Goal: Information Seeking & Learning: Learn about a topic

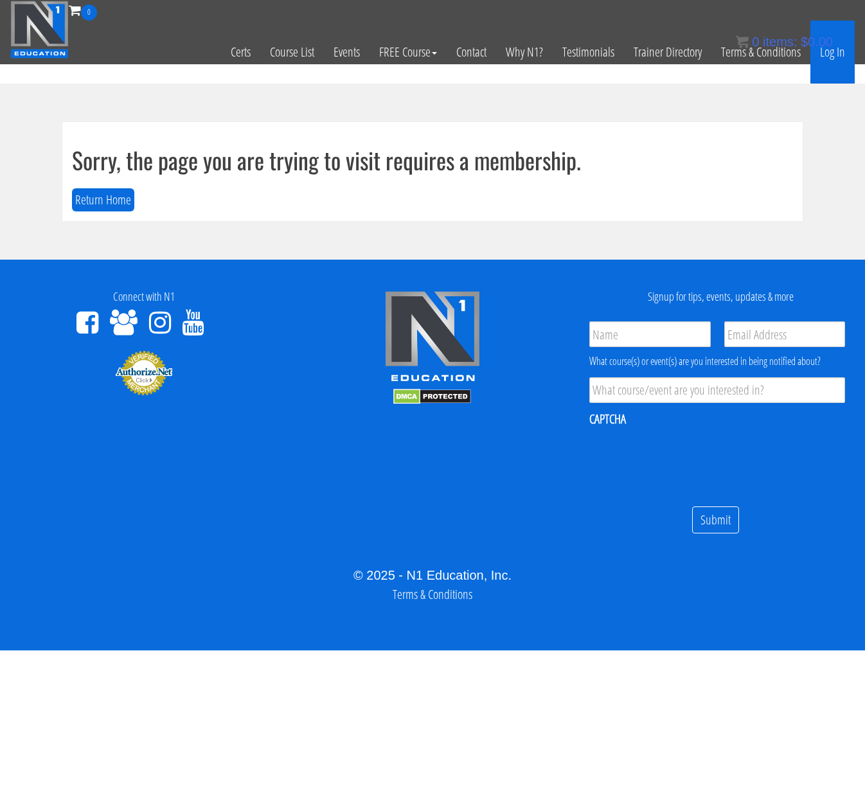
click at [829, 58] on link "Log In" at bounding box center [833, 52] width 44 height 63
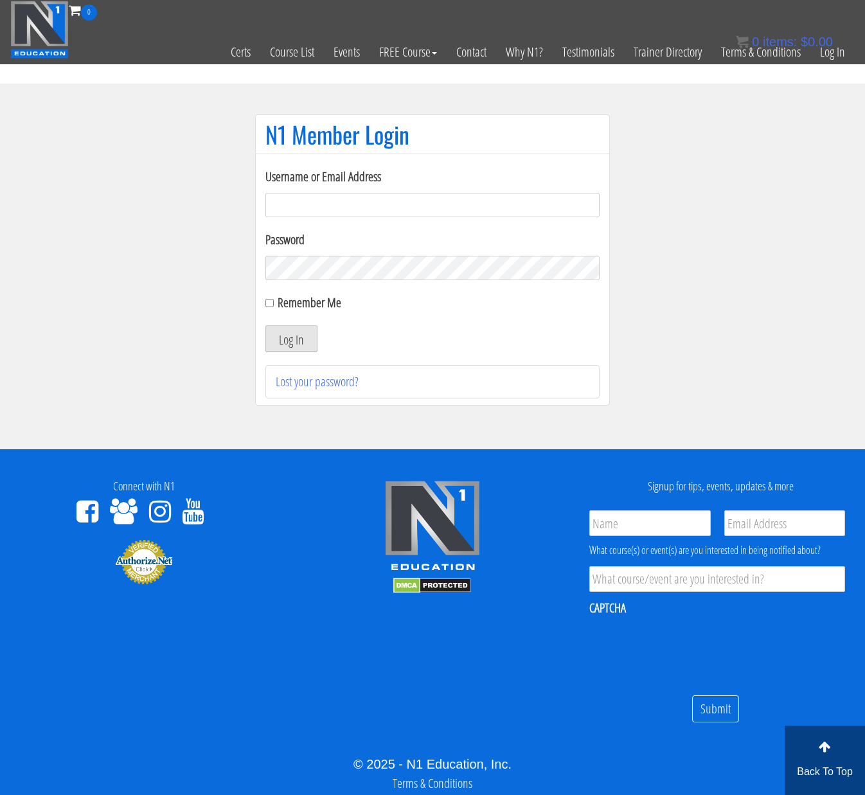
type input "[PERSON_NAME][EMAIL_ADDRESS][DOMAIN_NAME]"
click at [300, 338] on button "Log In" at bounding box center [292, 338] width 52 height 27
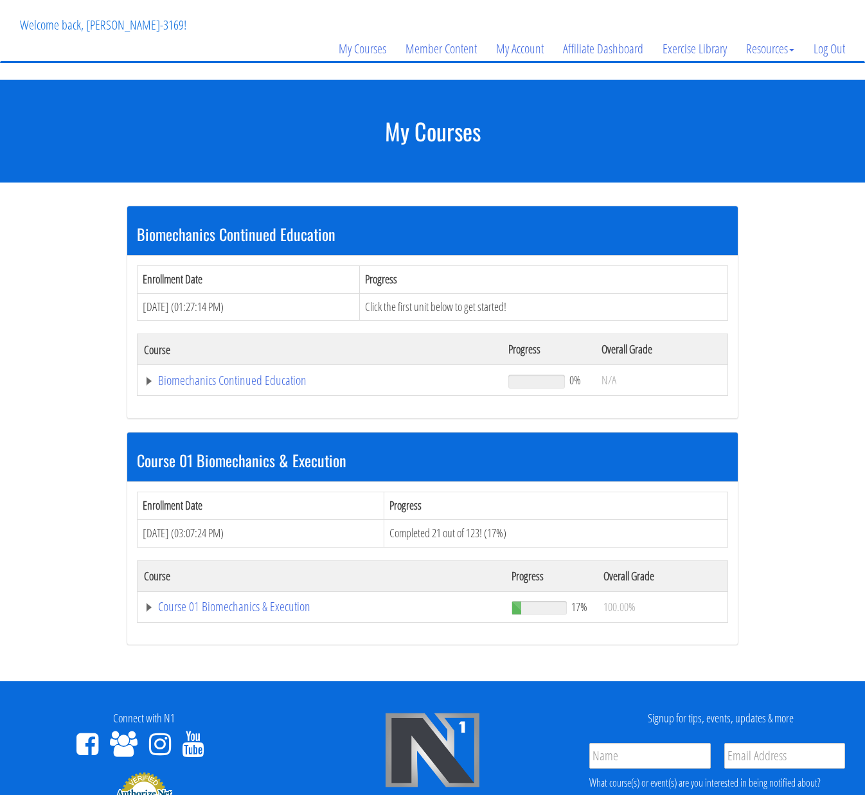
scroll to position [79, 0]
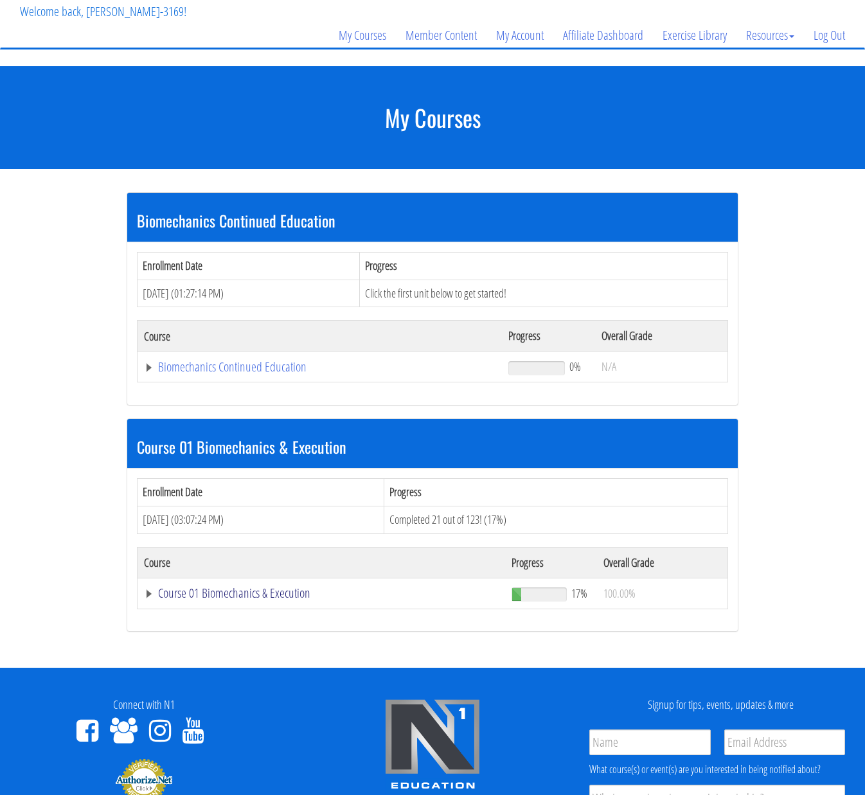
click at [250, 596] on link "Course 01 Biomechanics & Execution" at bounding box center [321, 593] width 355 height 13
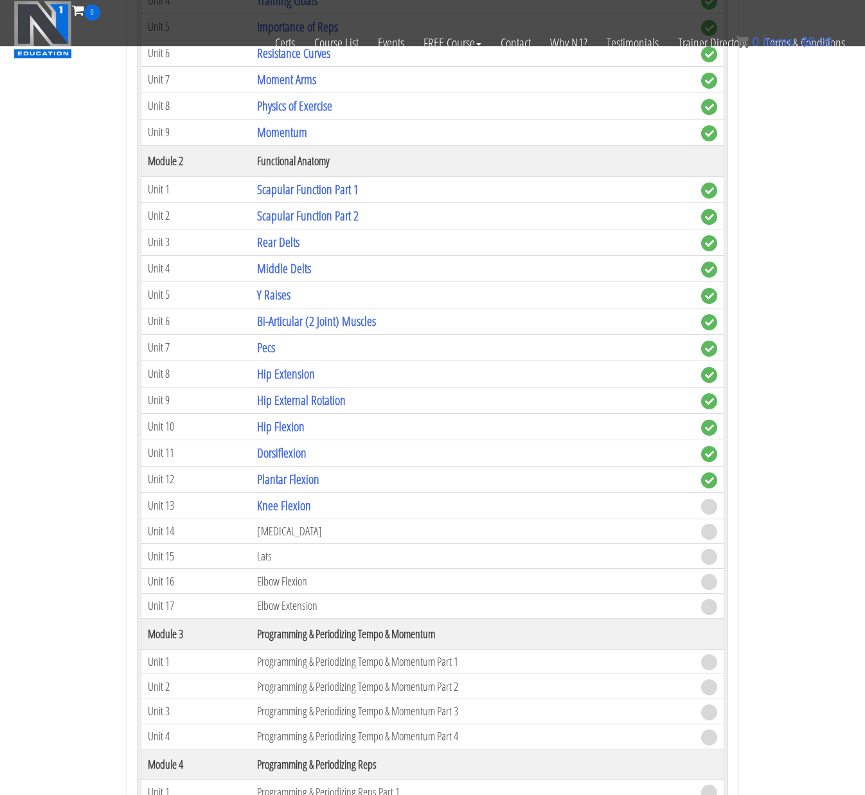
scroll to position [746, 0]
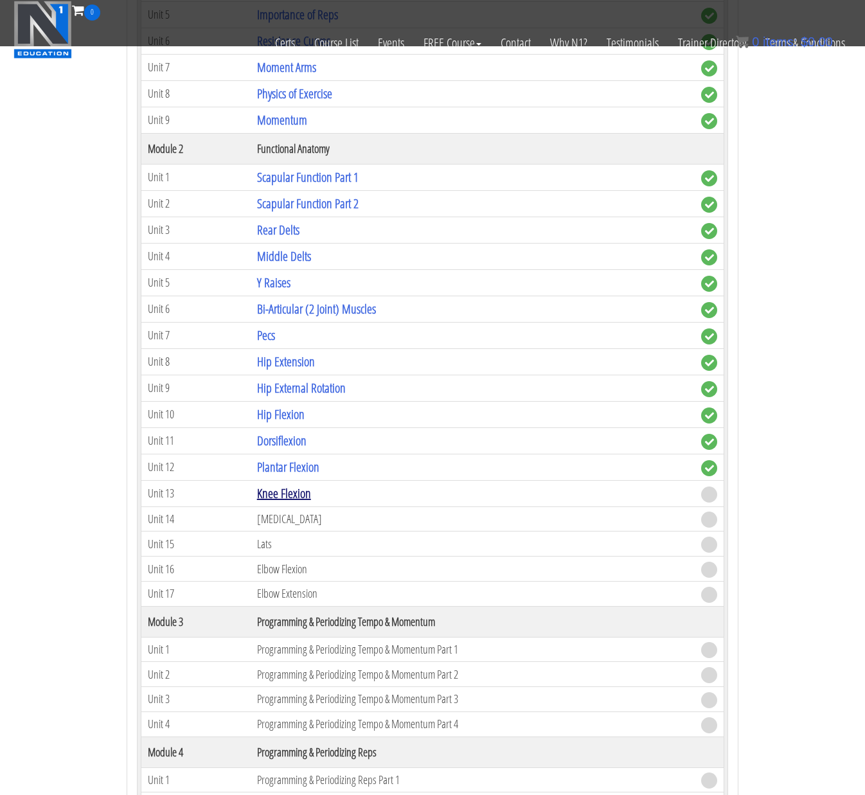
click at [297, 494] on link "Knee Flexion" at bounding box center [284, 493] width 54 height 17
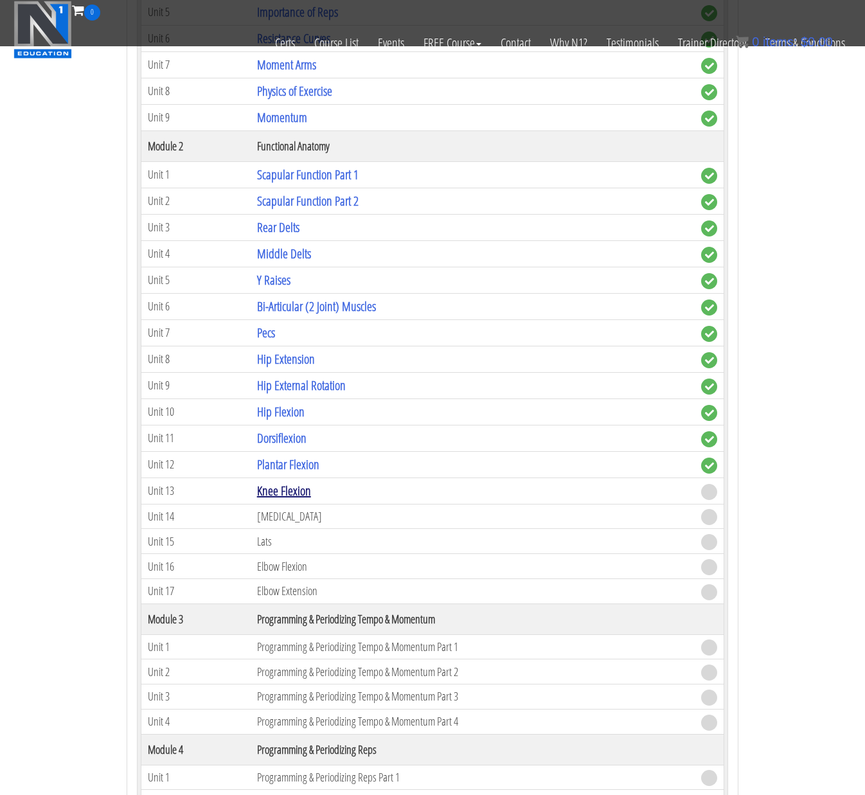
scroll to position [745, 0]
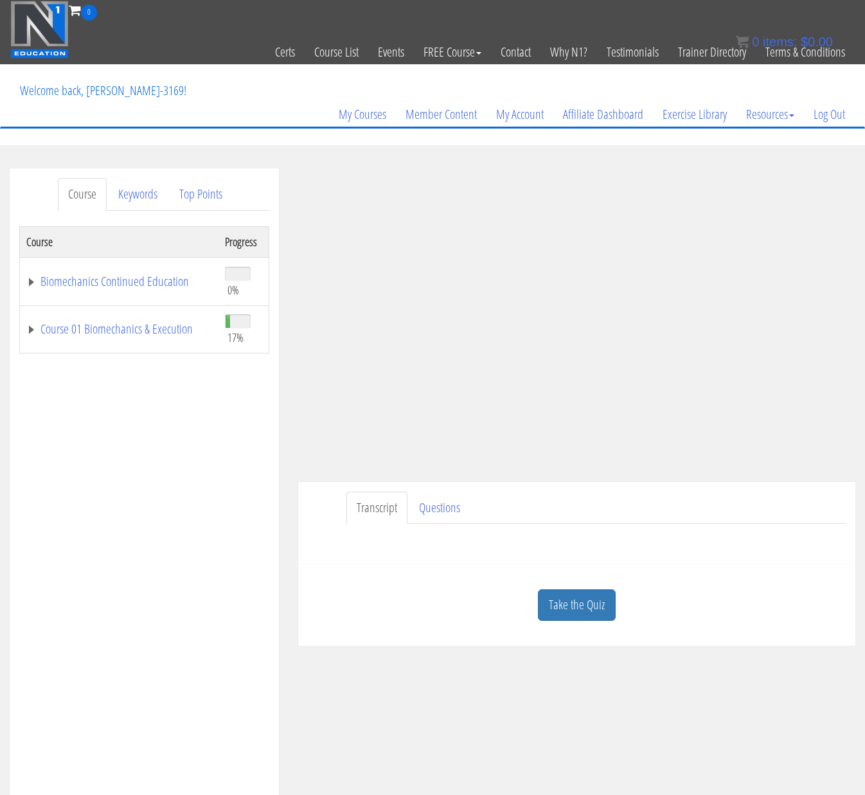
drag, startPoint x: 417, startPoint y: 718, endPoint x: 412, endPoint y: 712, distance: 7.7
click at [417, 718] on div "Course Keywords Top Points Course Progress Biomechanics Continued Education 0% …" at bounding box center [432, 531] width 865 height 726
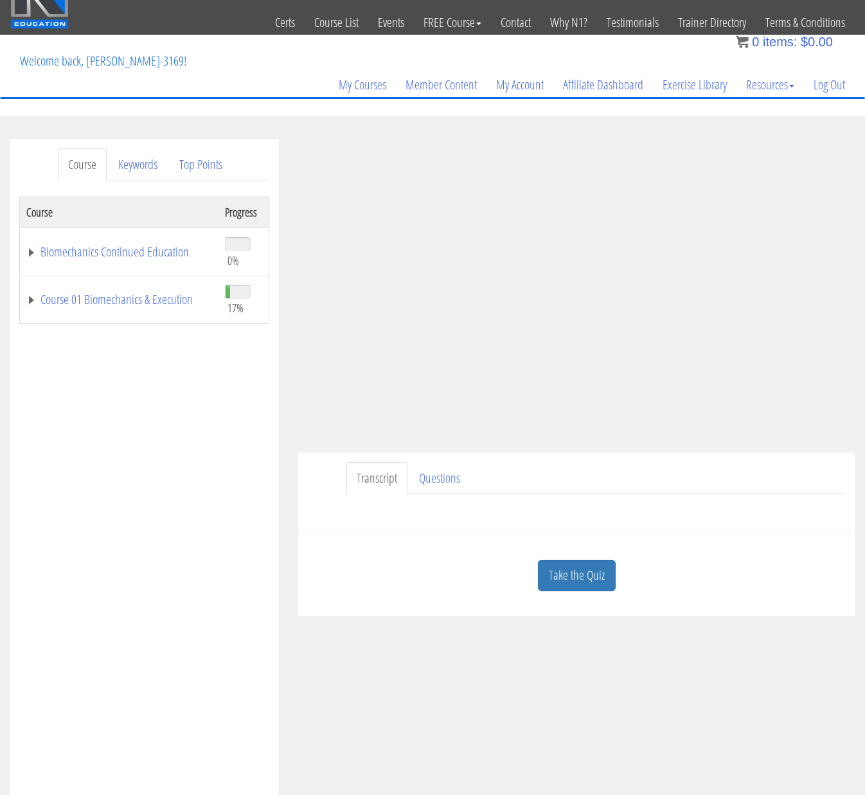
scroll to position [28, 0]
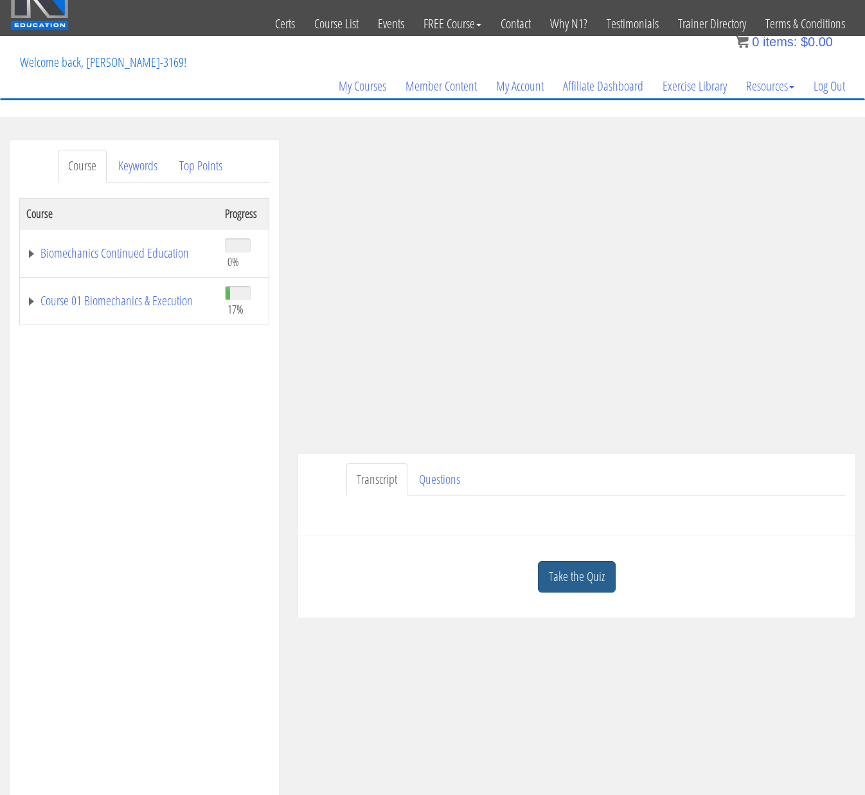
click at [581, 573] on link "Take the Quiz" at bounding box center [577, 577] width 78 height 32
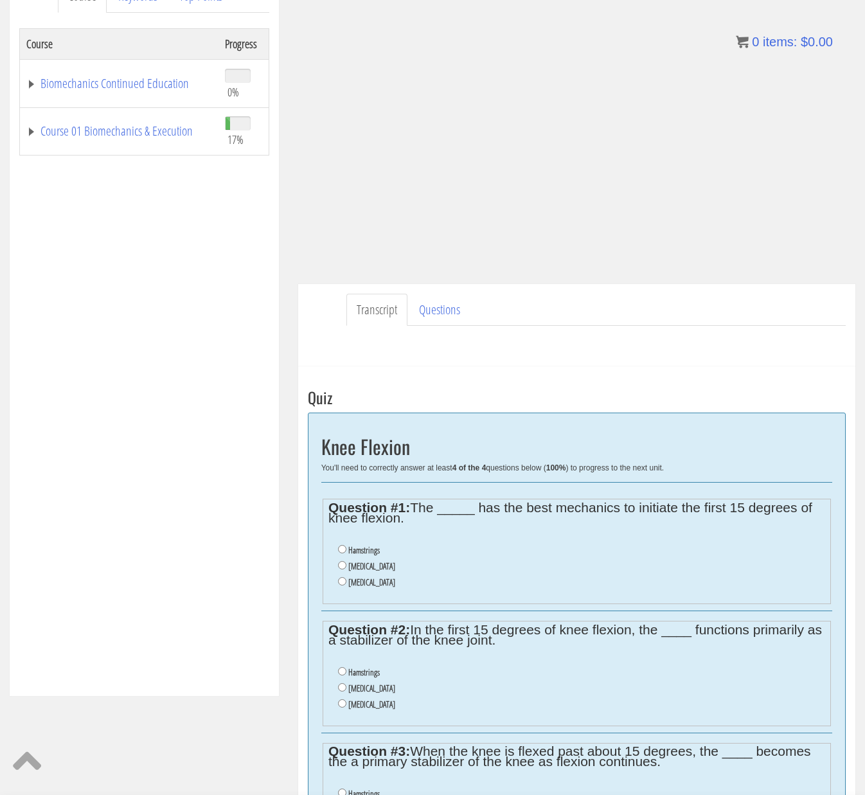
scroll to position [231, 0]
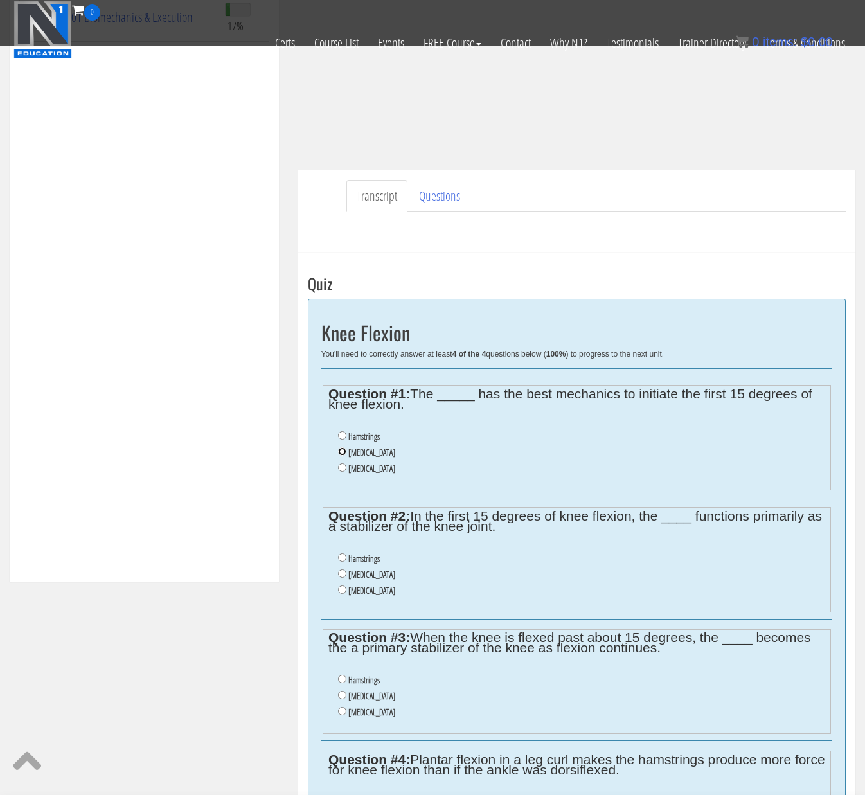
click at [341, 451] on input "Gastrocnemius" at bounding box center [342, 451] width 8 height 8
radio input "true"
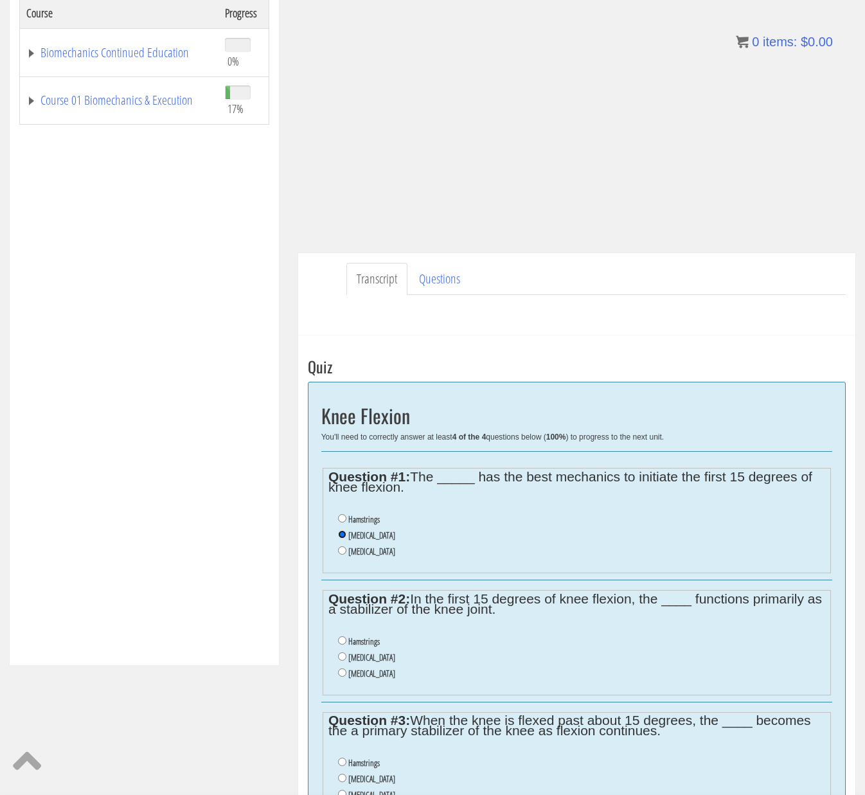
scroll to position [226, 0]
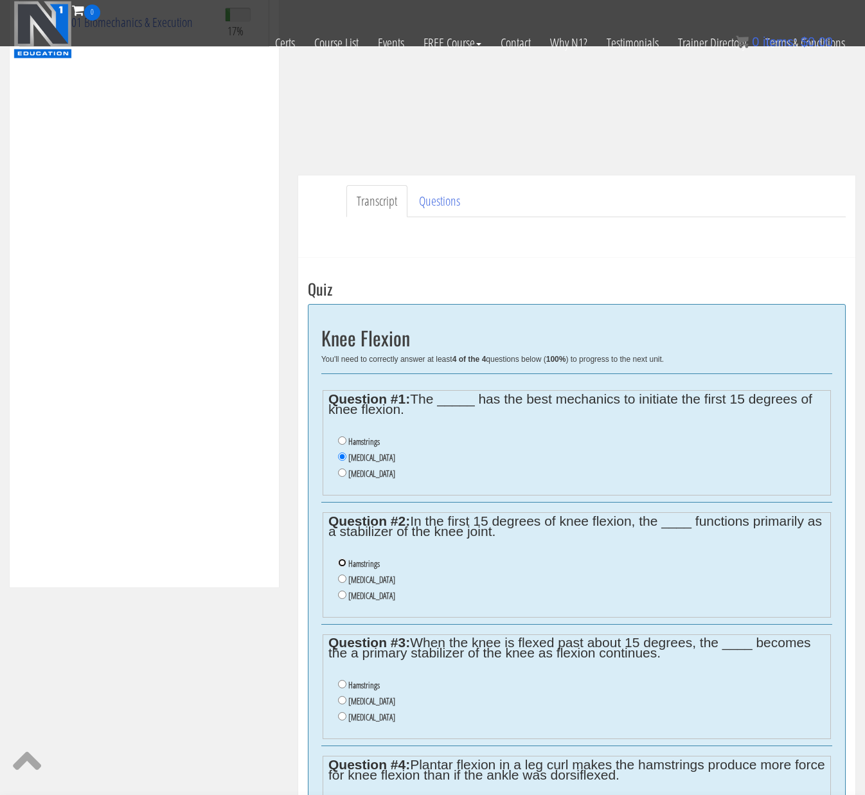
click at [343, 561] on input "Hamstrings" at bounding box center [342, 563] width 8 height 8
radio input "true"
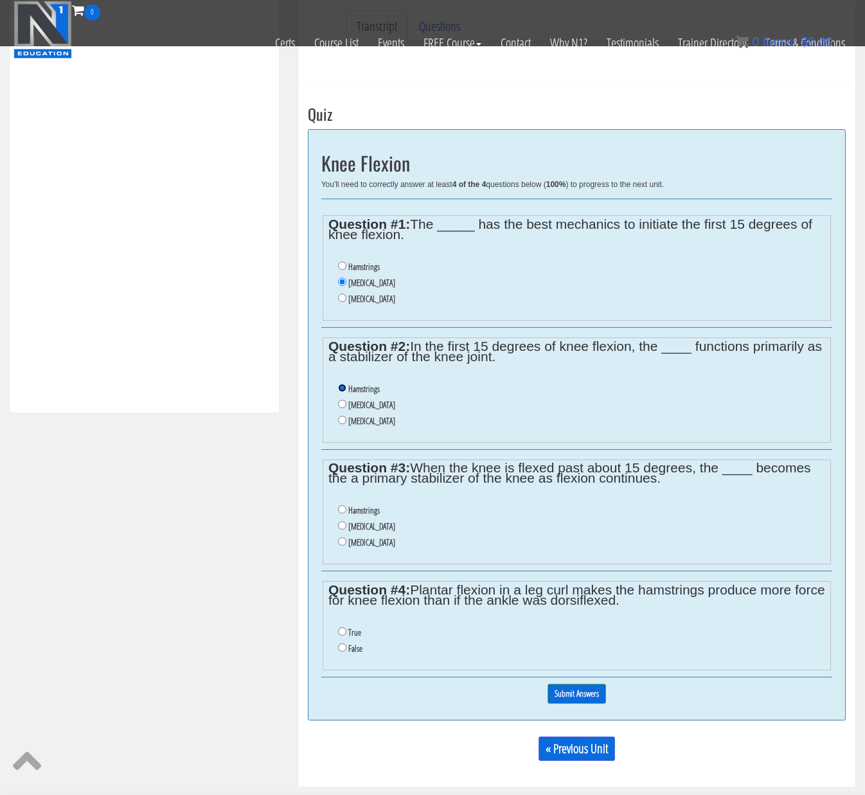
scroll to position [397, 0]
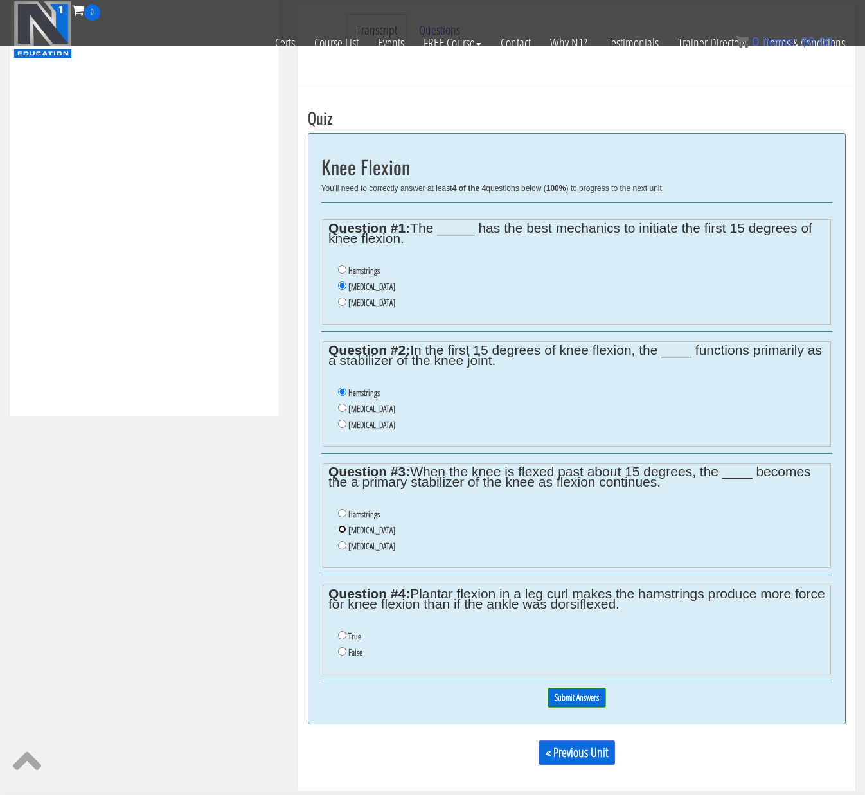
drag, startPoint x: 341, startPoint y: 528, endPoint x: 352, endPoint y: 529, distance: 11.6
click at [341, 528] on input "Gastrocnemius" at bounding box center [342, 529] width 8 height 8
radio input "true"
click at [342, 651] on input "False" at bounding box center [342, 651] width 8 height 8
radio input "true"
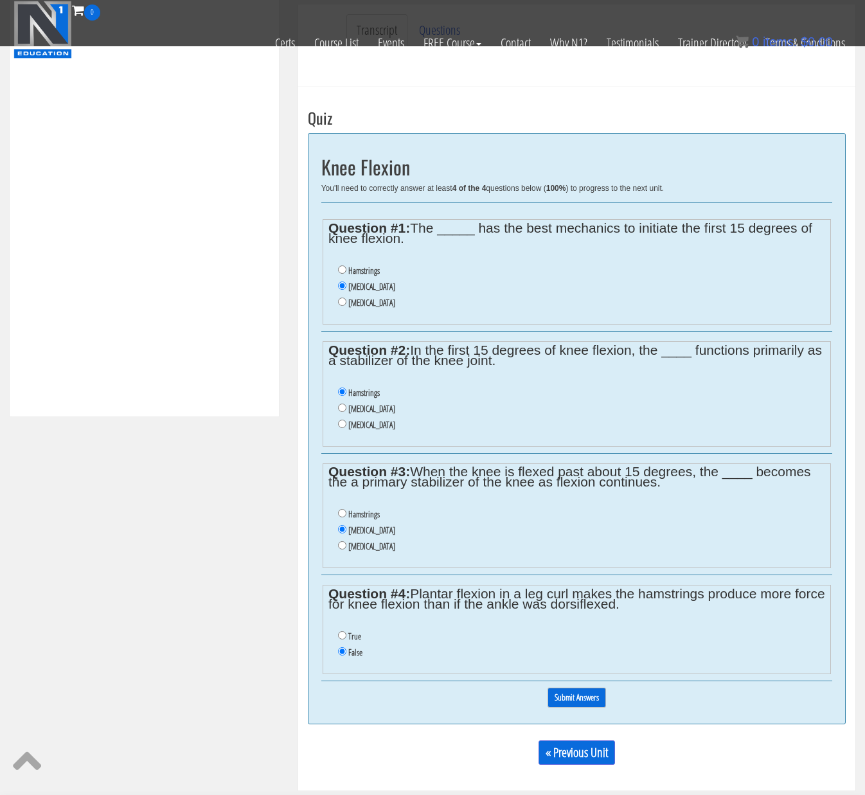
click at [570, 699] on input "Submit Answers" at bounding box center [577, 698] width 59 height 20
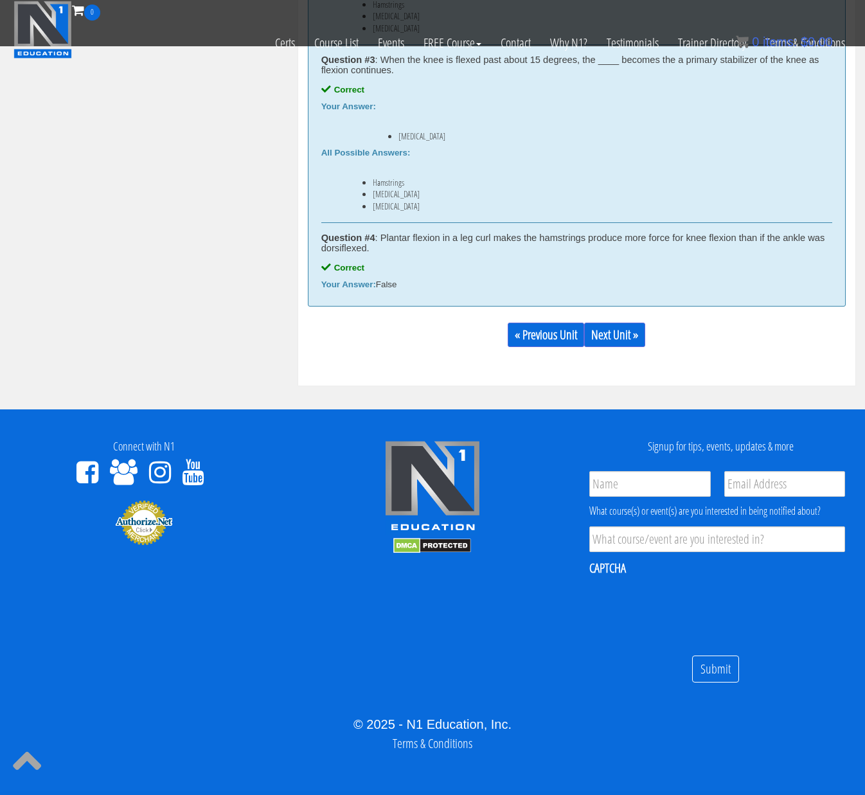
scroll to position [973, 0]
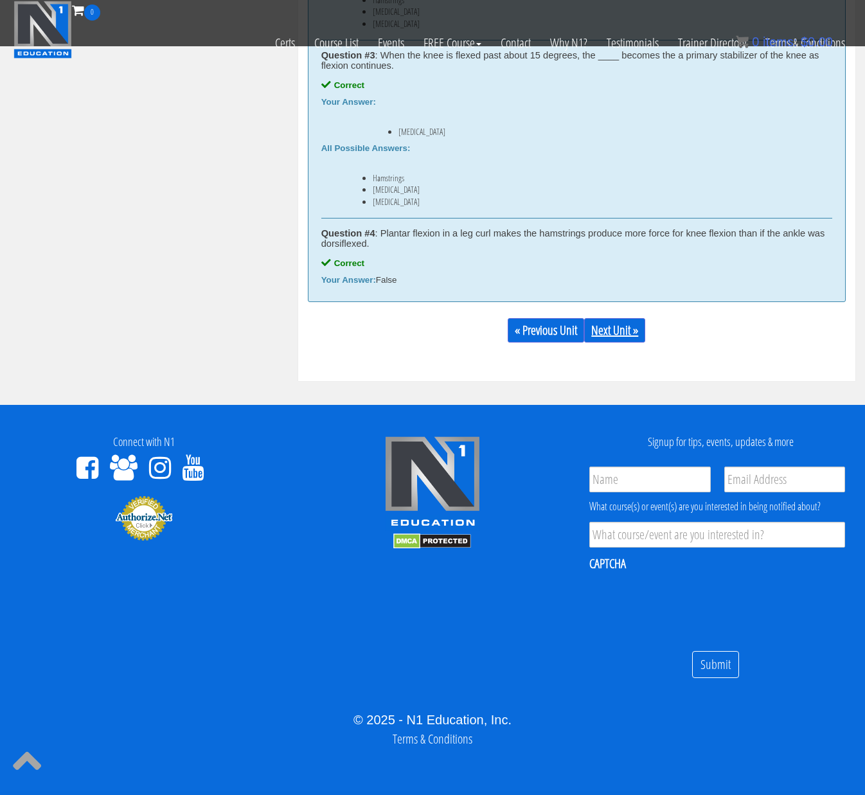
click at [614, 334] on link "Next Unit »" at bounding box center [614, 330] width 61 height 24
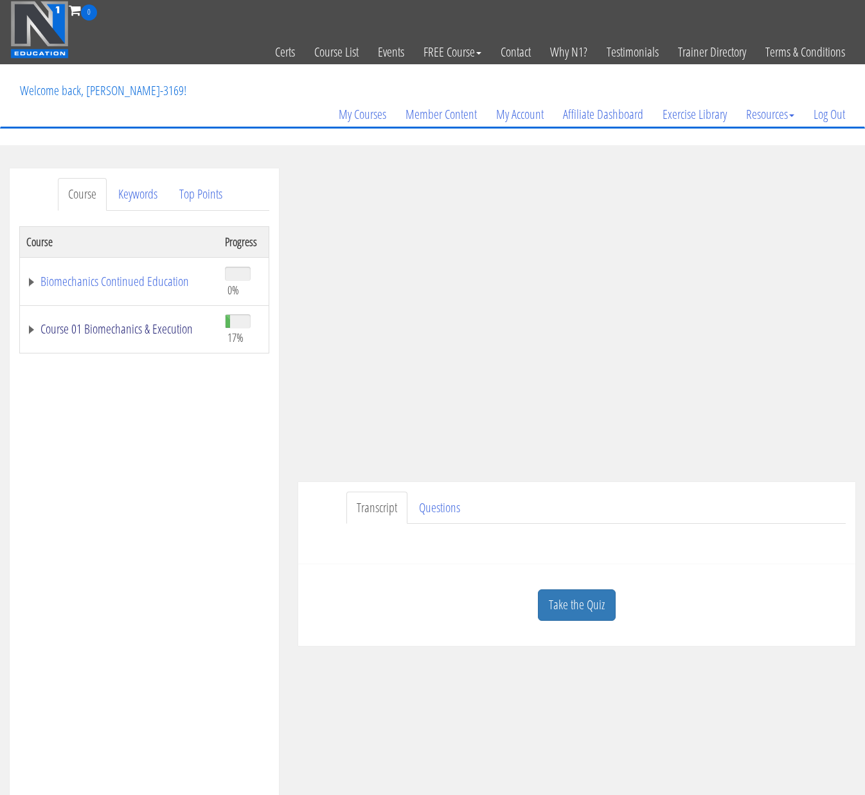
click at [151, 328] on link "Course 01 Biomechanics & Execution" at bounding box center [119, 329] width 186 height 13
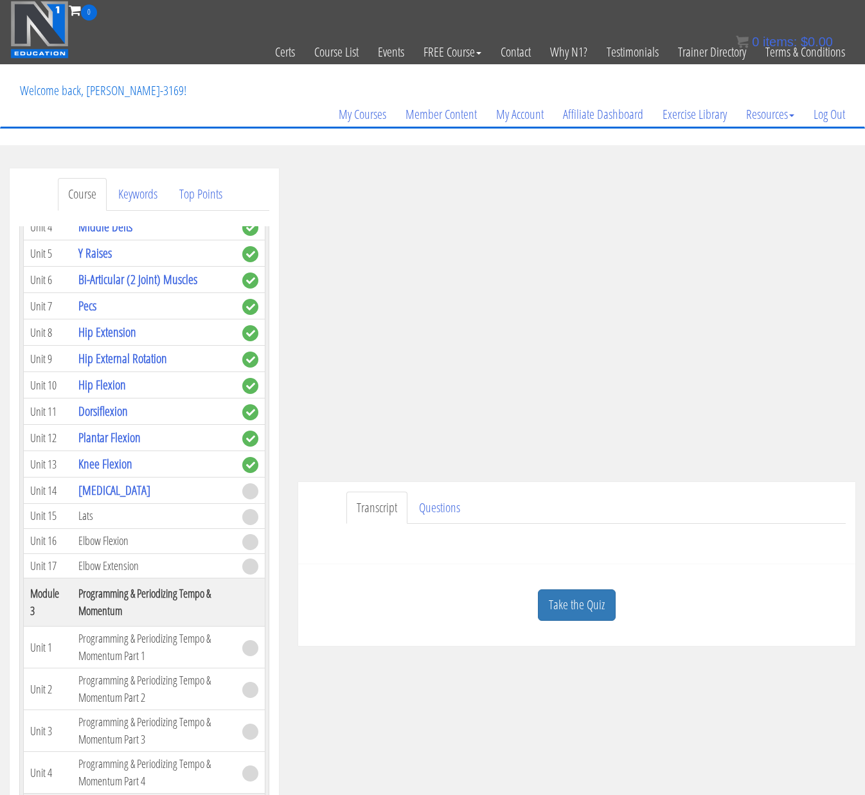
scroll to position [609, 0]
